Goal: Task Accomplishment & Management: Use online tool/utility

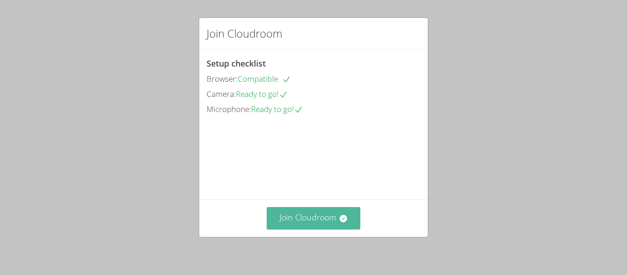
click at [335, 213] on button "Join Cloudroom" at bounding box center [314, 218] width 94 height 23
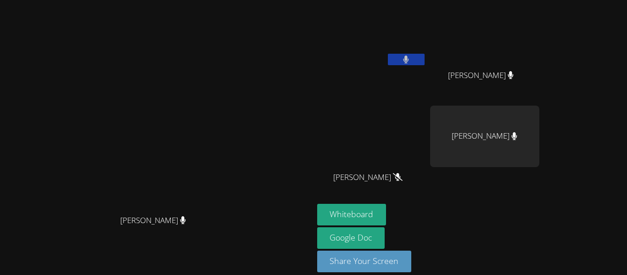
click at [399, 219] on aside "[PERSON_NAME] [PERSON_NAME] [PERSON_NAME] [PERSON_NAME] [PERSON_NAME] [PERSON_N…" at bounding box center [429, 142] width 230 height 285
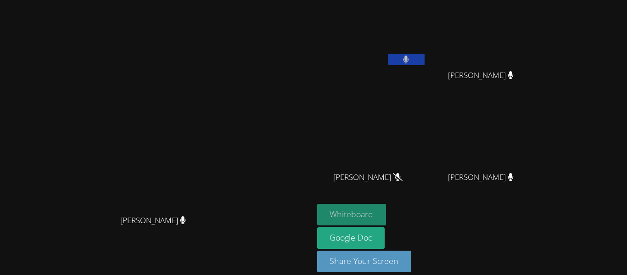
click at [387, 212] on button "Whiteboard" at bounding box center [351, 215] width 69 height 22
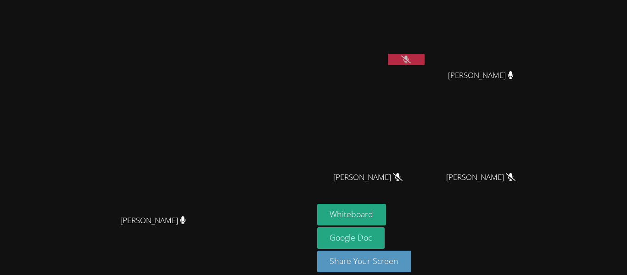
click at [411, 58] on icon at bounding box center [406, 60] width 10 height 8
click at [425, 61] on button at bounding box center [406, 59] width 37 height 11
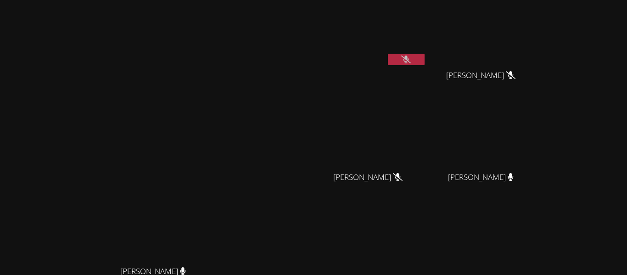
click at [425, 61] on button at bounding box center [406, 59] width 37 height 11
click at [427, 47] on video at bounding box center [371, 35] width 109 height 62
click at [425, 58] on button at bounding box center [406, 59] width 37 height 11
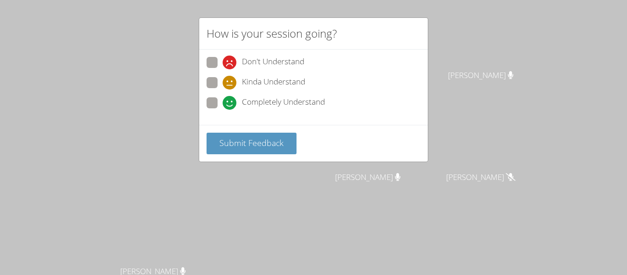
click at [283, 108] on span "Completely Understand" at bounding box center [283, 103] width 83 height 14
click at [231, 105] on input "Completely Understand" at bounding box center [227, 101] width 8 height 8
radio input "true"
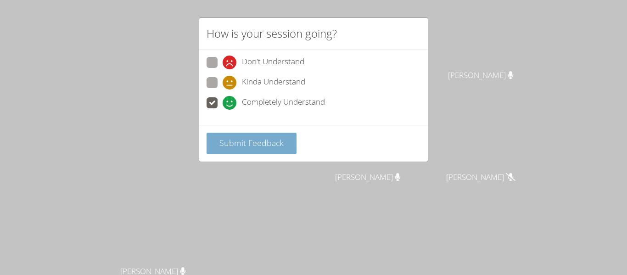
click at [243, 152] on button "Submit Feedback" at bounding box center [252, 144] width 90 height 22
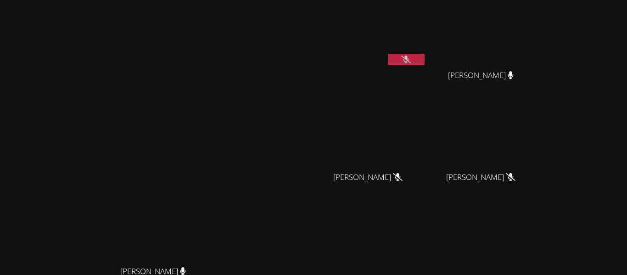
click at [425, 61] on button at bounding box center [406, 59] width 37 height 11
click at [425, 56] on button at bounding box center [406, 59] width 37 height 11
click at [427, 48] on video at bounding box center [371, 35] width 109 height 62
click at [425, 54] on button at bounding box center [406, 59] width 37 height 11
click at [425, 57] on button at bounding box center [406, 59] width 37 height 11
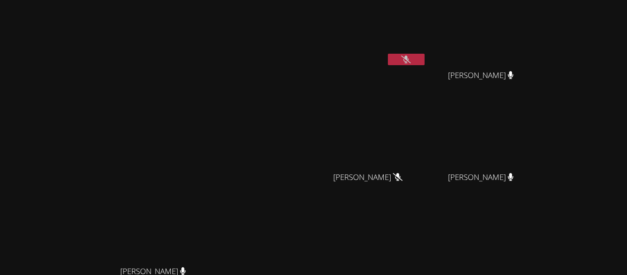
click at [411, 58] on icon at bounding box center [406, 60] width 10 height 8
click at [409, 59] on icon at bounding box center [407, 60] width 6 height 8
click at [411, 60] on icon at bounding box center [406, 60] width 10 height 8
click at [409, 60] on icon at bounding box center [407, 60] width 6 height 8
